Goal: Task Accomplishment & Management: Complete application form

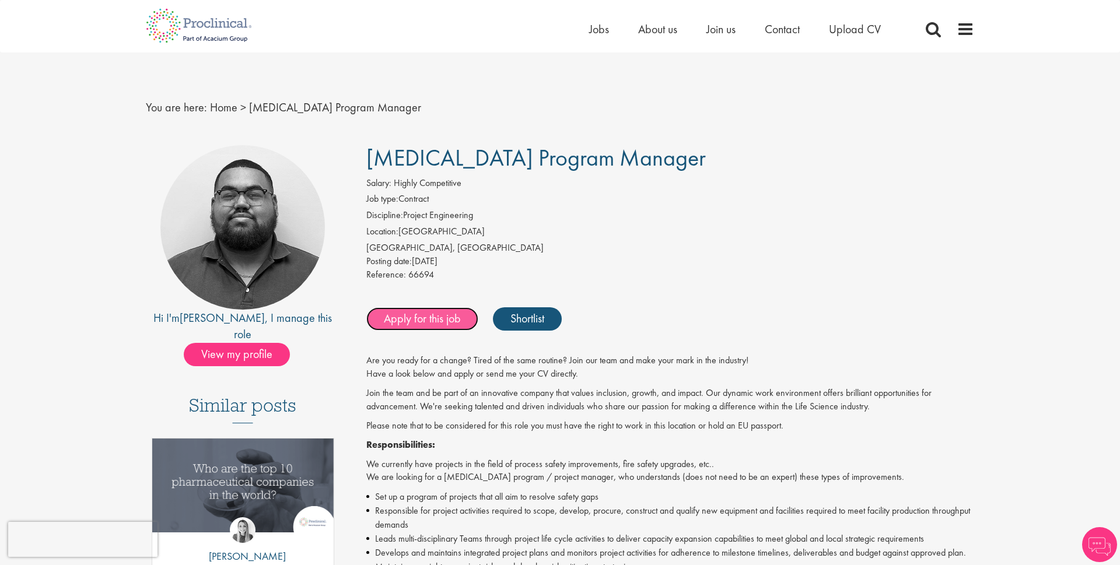
click at [436, 317] on link "Apply for this job" at bounding box center [422, 318] width 112 height 23
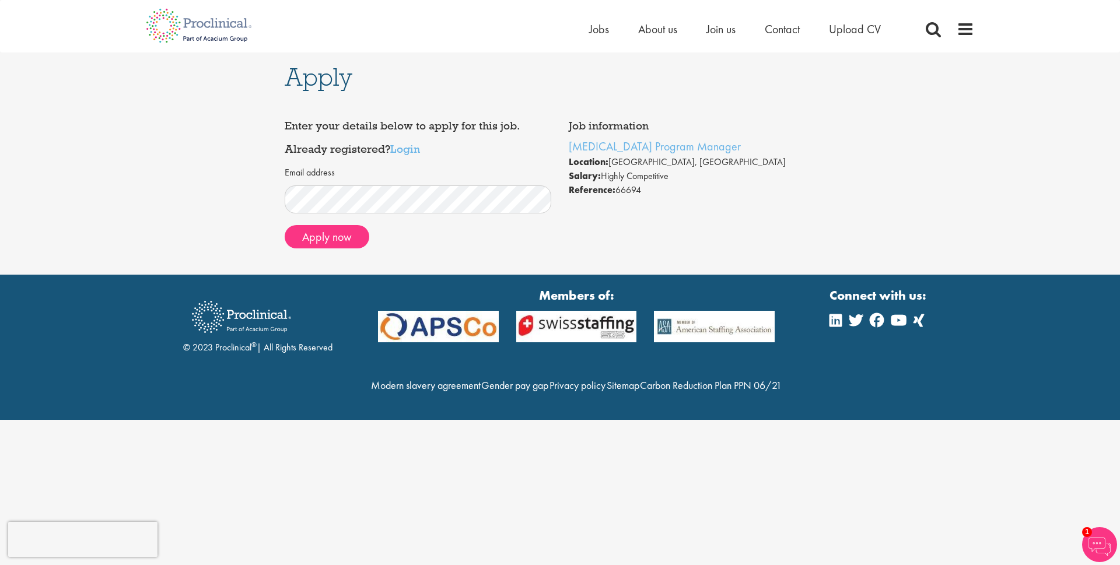
click at [144, 163] on div "Apply Job information CAPEX Program Manager Location: Berne, Switzerland Salary…" at bounding box center [560, 164] width 1138 height 222
click at [341, 236] on button "Apply now" at bounding box center [327, 236] width 85 height 23
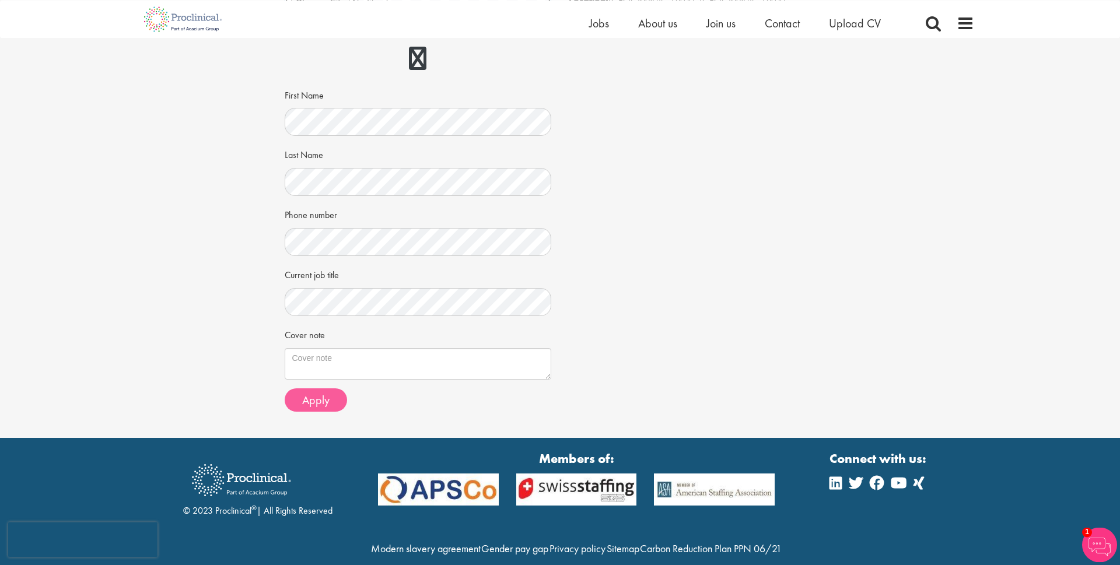
scroll to position [179, 0]
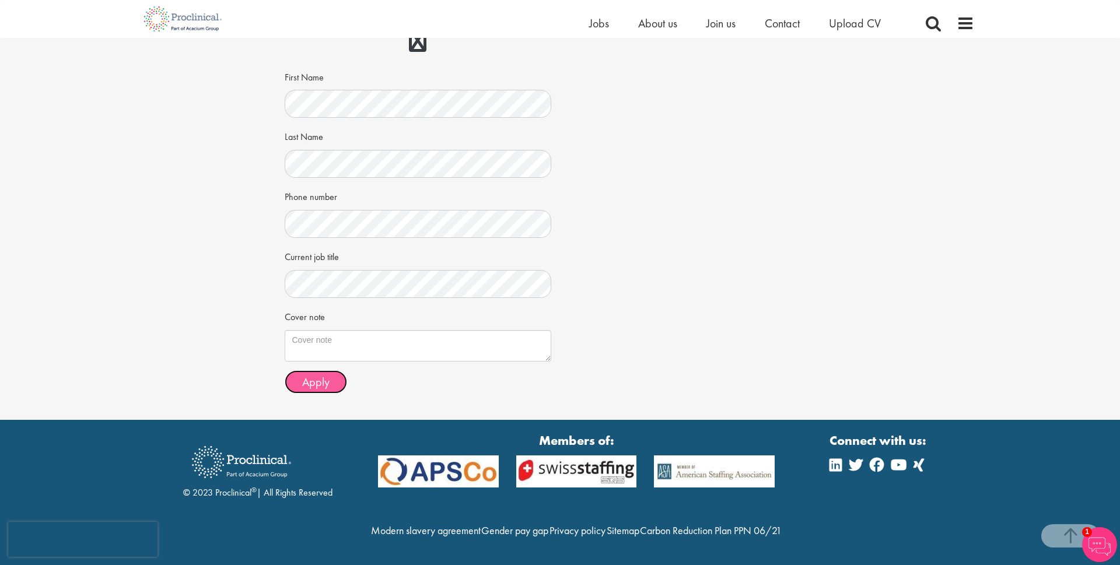
click at [321, 375] on span "Apply" at bounding box center [315, 382] width 27 height 15
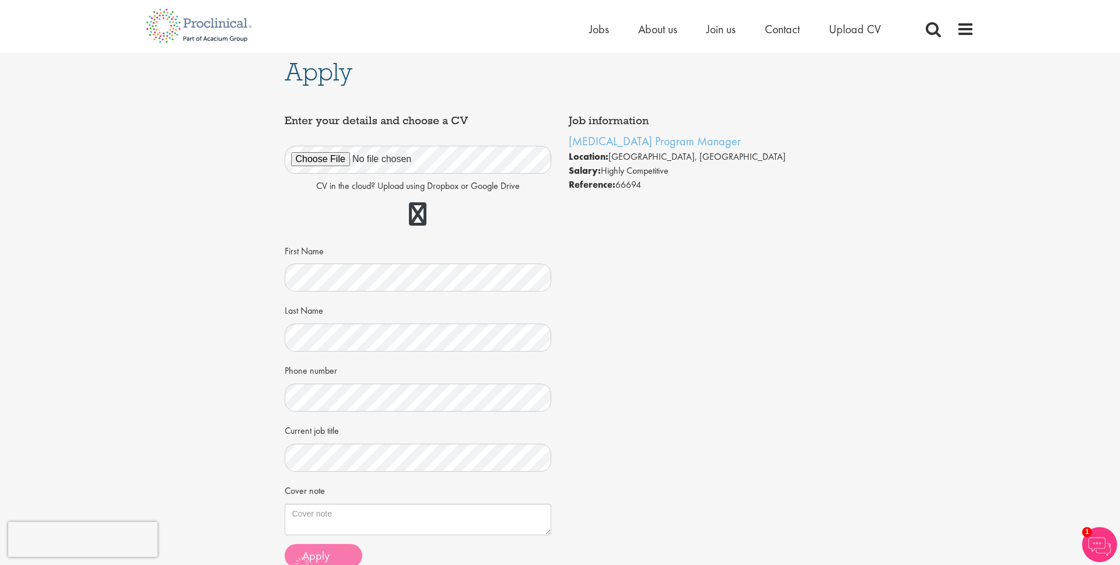
scroll to position [0, 0]
